Goal: Task Accomplishment & Management: Complete application form

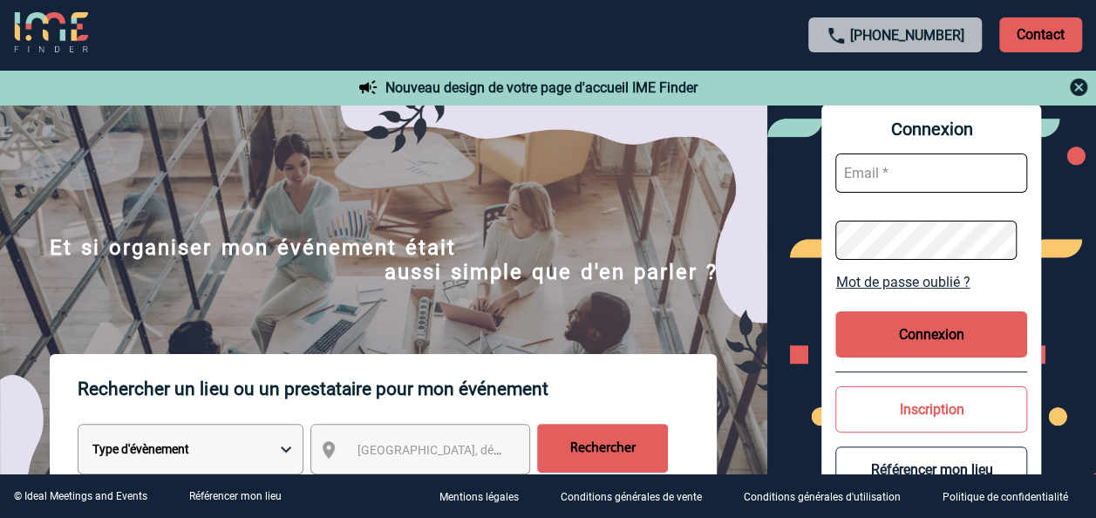
click at [983, 183] on input "text" at bounding box center [931, 172] width 192 height 39
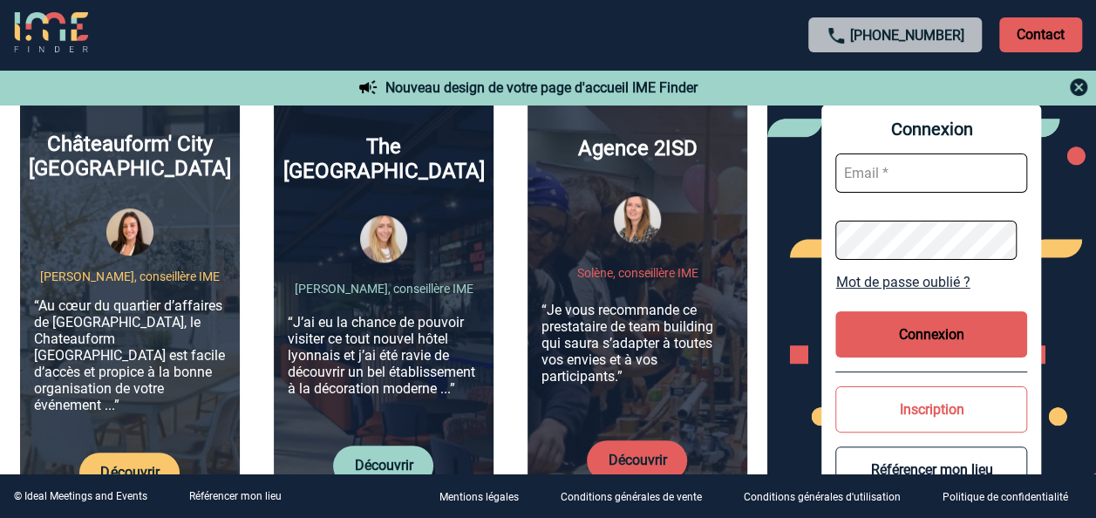
scroll to position [697, 0]
